Goal: Transaction & Acquisition: Obtain resource

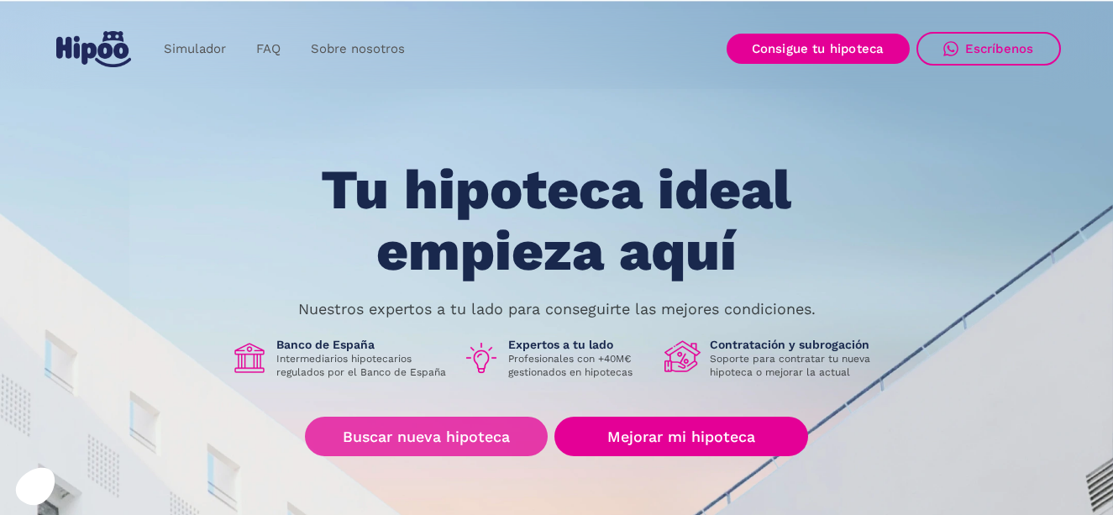
click at [451, 443] on link "Buscar nueva hipoteca" at bounding box center [426, 436] width 243 height 39
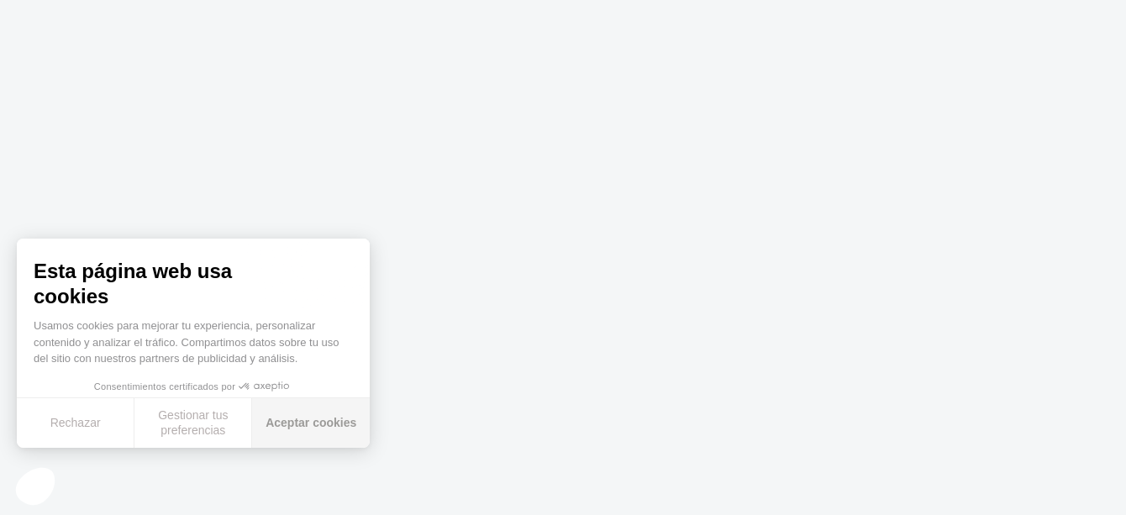
click at [307, 420] on button "Aceptar cookies" at bounding box center [311, 423] width 118 height 50
